Goal: Information Seeking & Learning: Learn about a topic

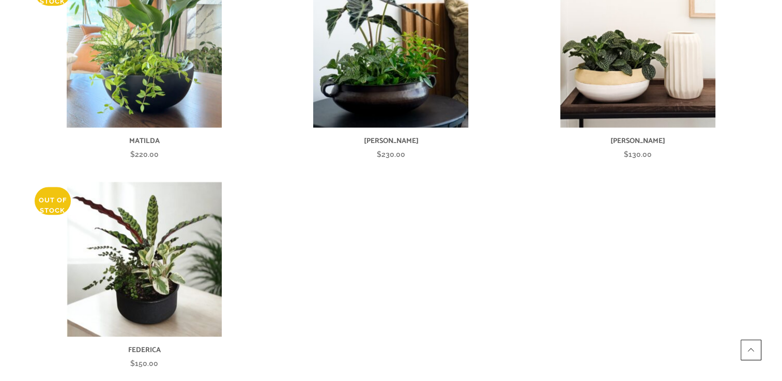
scroll to position [549, 0]
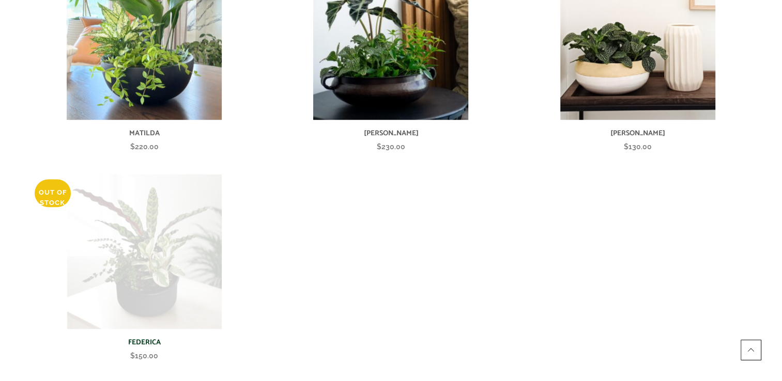
click at [186, 255] on img at bounding box center [144, 251] width 155 height 155
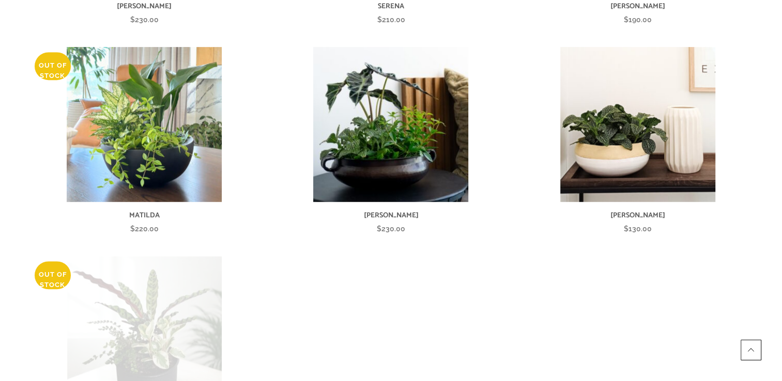
scroll to position [461, 0]
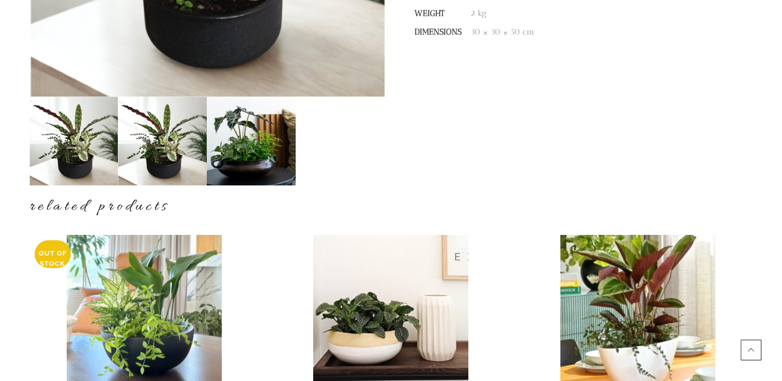
scroll to position [395, 0]
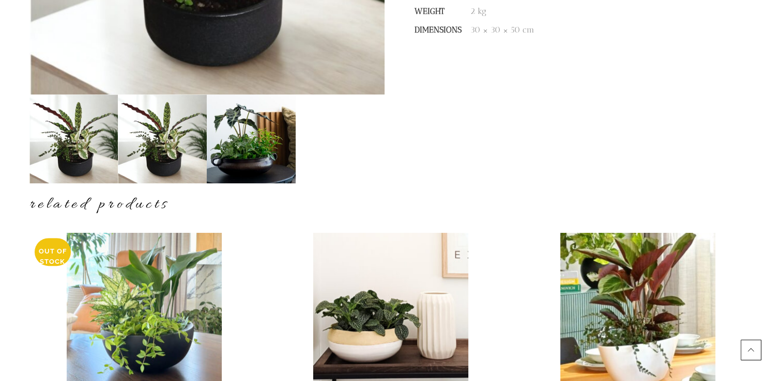
click at [73, 140] on img at bounding box center [73, 139] width 89 height 89
click at [156, 144] on img at bounding box center [162, 139] width 89 height 89
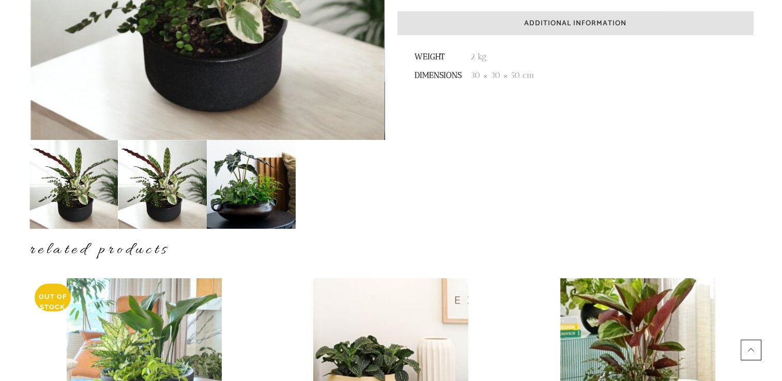
scroll to position [342, 0]
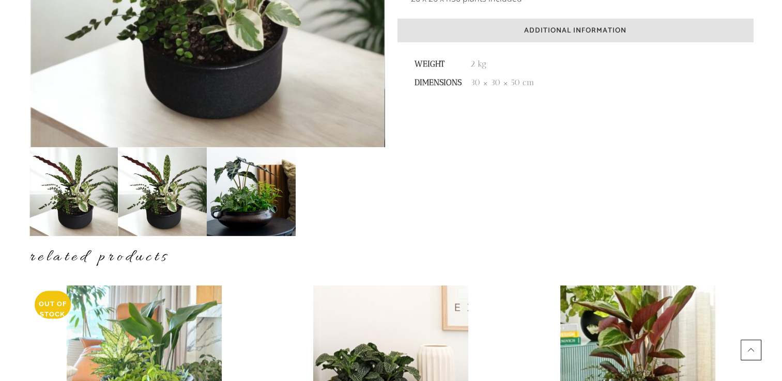
click at [248, 195] on img at bounding box center [251, 191] width 89 height 89
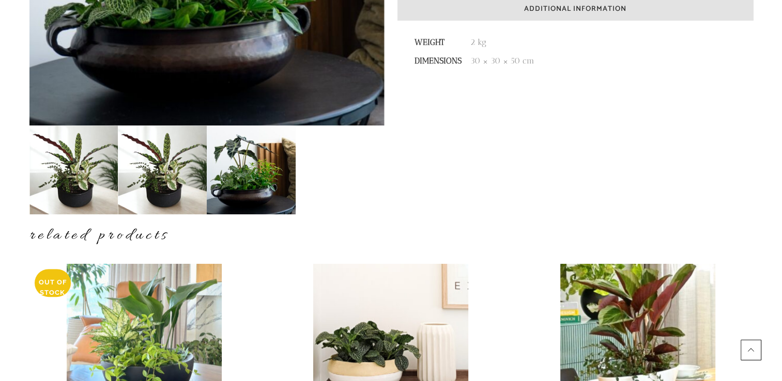
scroll to position [365, 0]
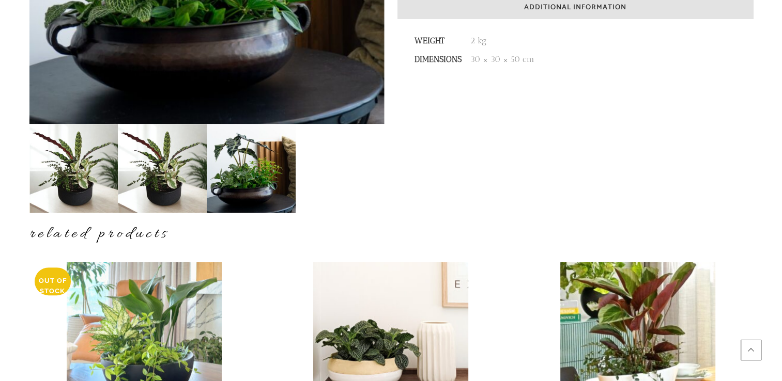
click at [163, 170] on img at bounding box center [162, 168] width 89 height 89
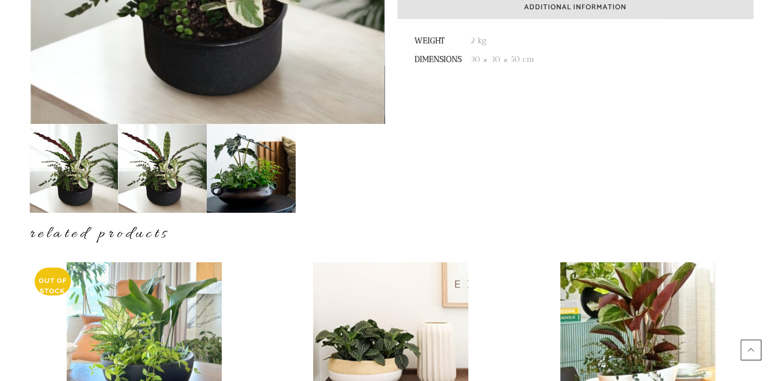
click at [72, 171] on img at bounding box center [73, 168] width 89 height 89
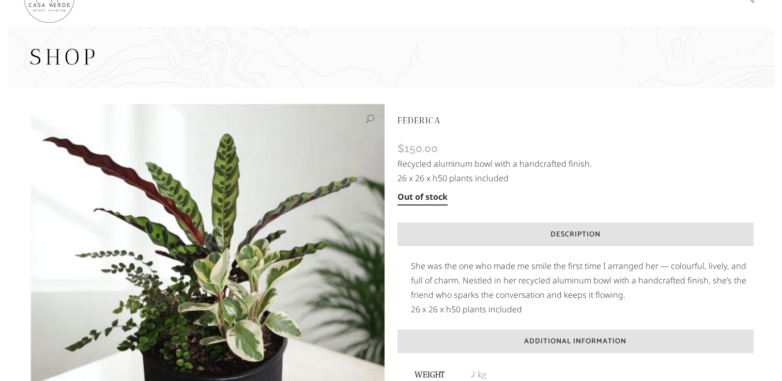
scroll to position [0, 0]
